Goal: Check status: Check status

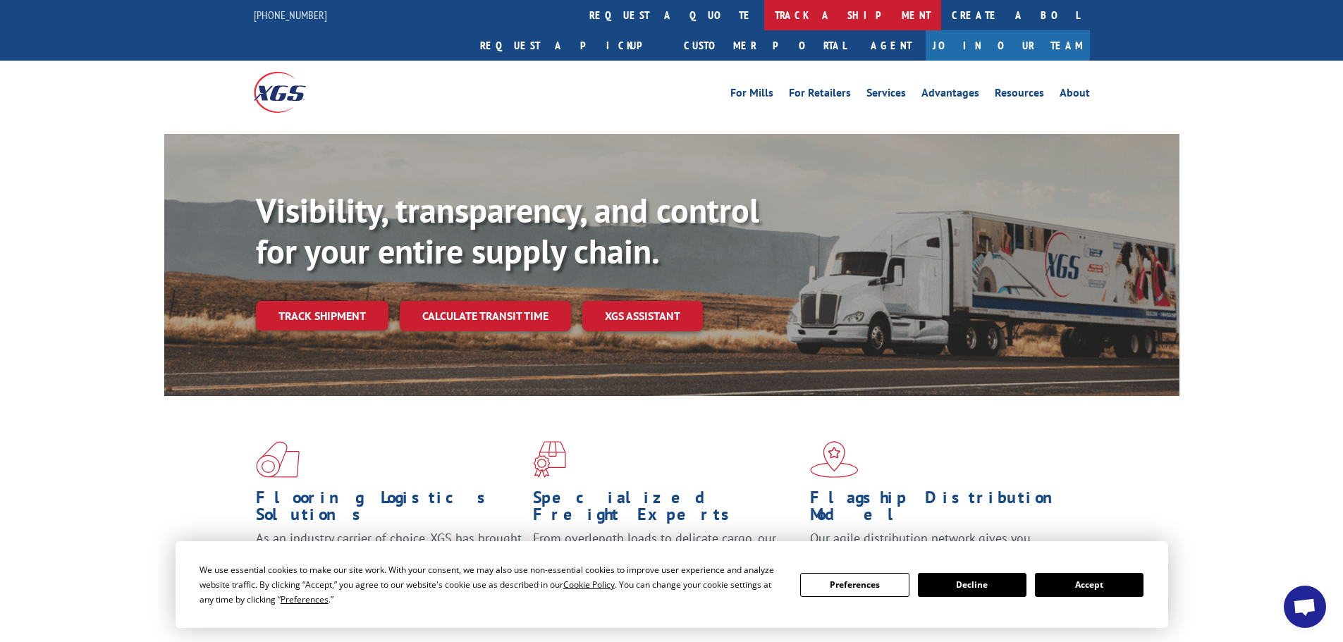
click at [764, 11] on link "track a shipment" at bounding box center [852, 15] width 177 height 30
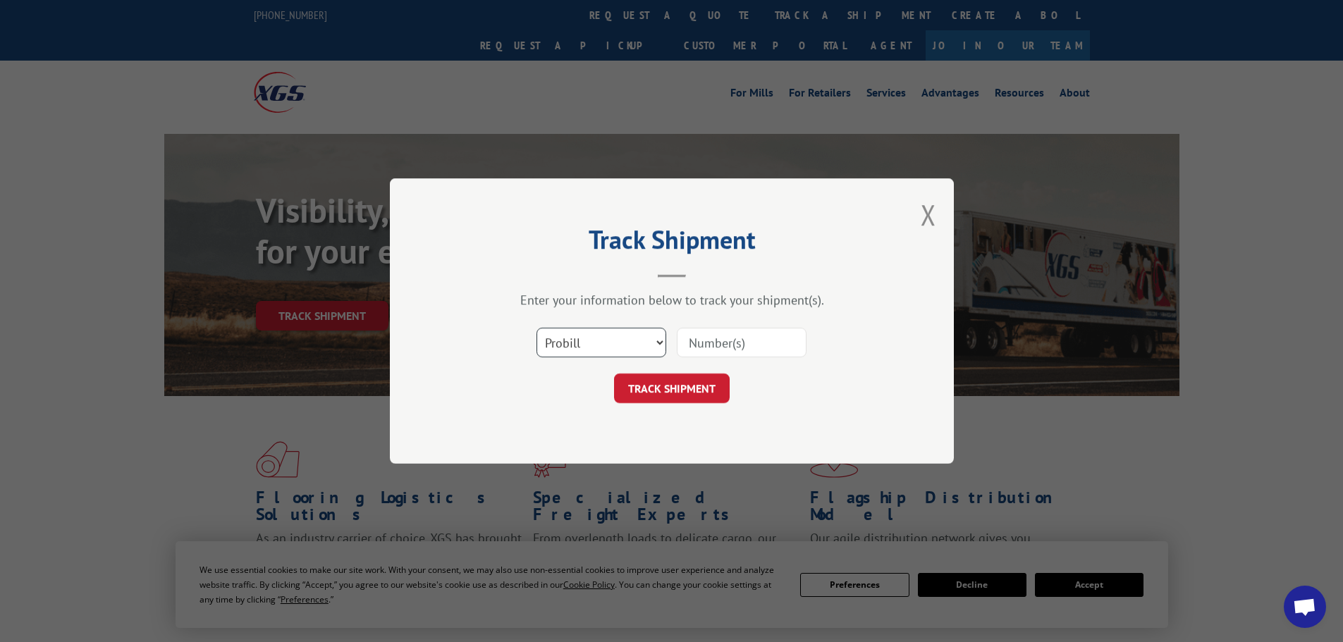
click at [564, 341] on select "Select category... Probill BOL PO" at bounding box center [602, 343] width 130 height 30
drag, startPoint x: 568, startPoint y: 342, endPoint x: 544, endPoint y: 336, distance: 24.8
click at [1171, 426] on div "Track Shipment Enter your information below to track your shipment(s). Select c…" at bounding box center [671, 321] width 1343 height 642
click at [1079, 414] on div "Track Shipment Enter your information below to track your shipment(s). Select c…" at bounding box center [671, 321] width 1343 height 642
click at [661, 339] on select "Select category... Probill BOL PO" at bounding box center [602, 343] width 130 height 30
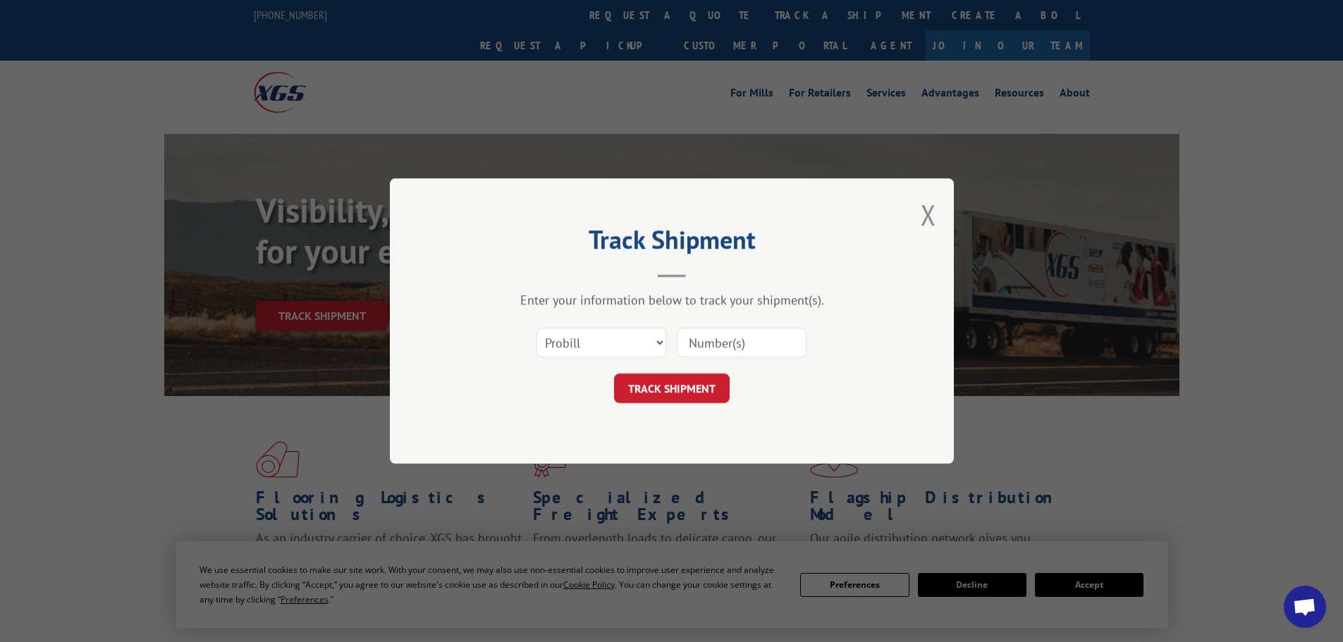
drag, startPoint x: 1021, startPoint y: 415, endPoint x: 908, endPoint y: 401, distance: 114.5
click at [1019, 413] on div "Track Shipment Enter your information below to track your shipment(s). Select c…" at bounding box center [671, 321] width 1343 height 642
click at [688, 341] on input at bounding box center [742, 343] width 130 height 30
paste input "16775926"
type input "16775926"
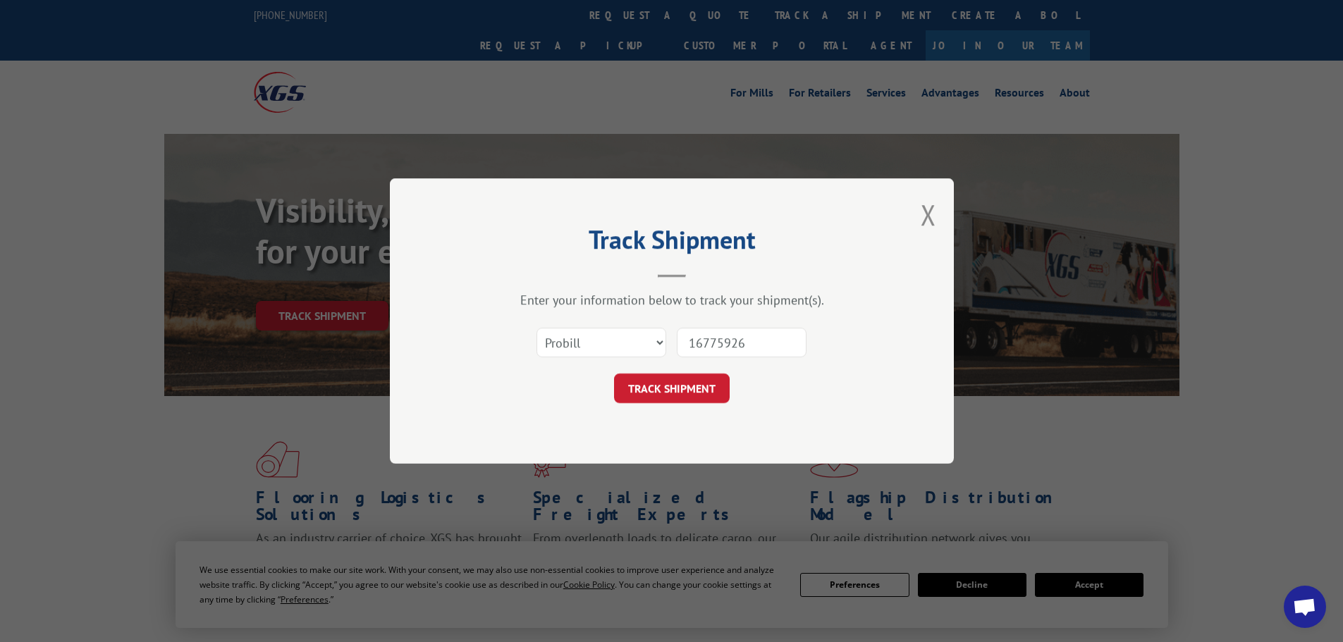
click at [648, 393] on button "TRACK SHIPMENT" at bounding box center [672, 389] width 116 height 30
